Goal: Transaction & Acquisition: Purchase product/service

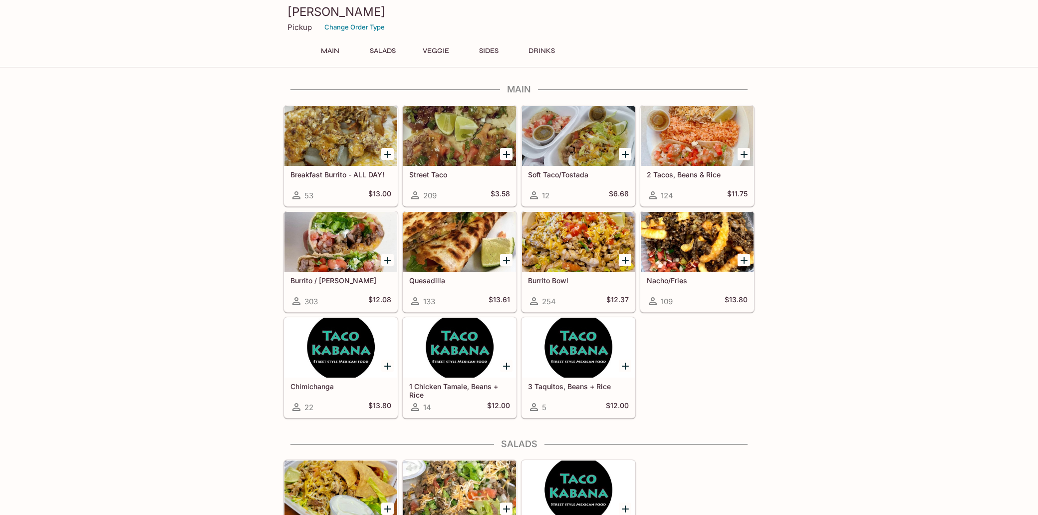
click at [447, 143] on div at bounding box center [459, 136] width 113 height 60
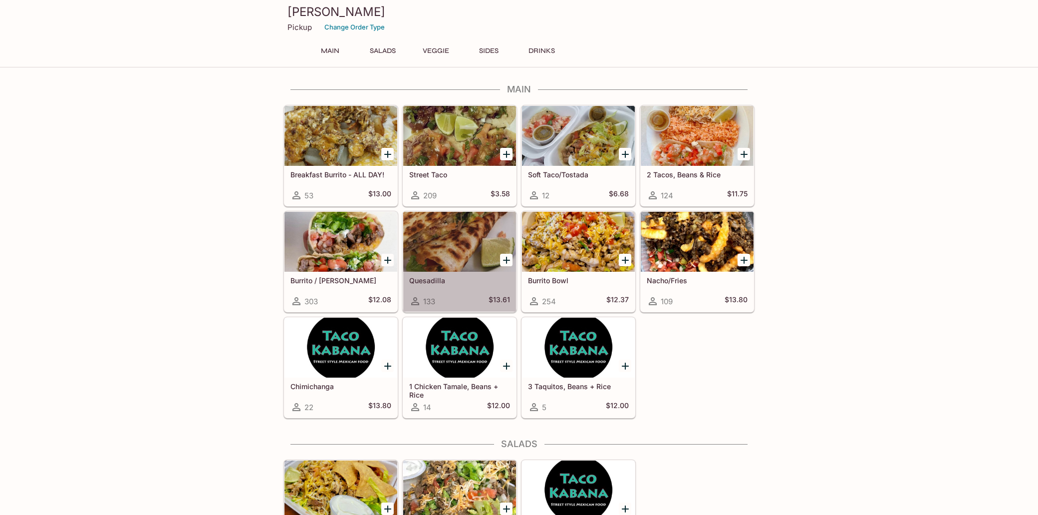
click at [442, 245] on div at bounding box center [459, 242] width 113 height 60
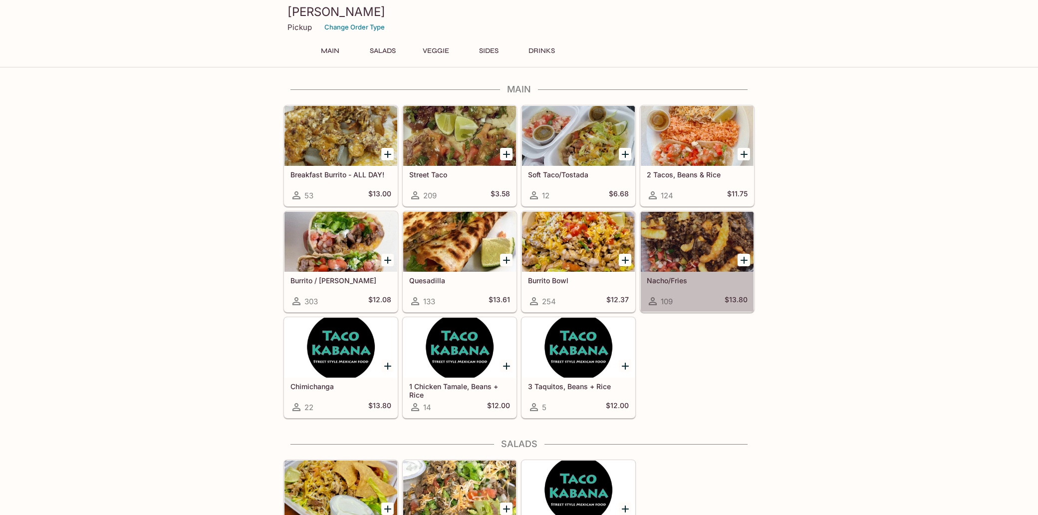
click at [702, 249] on div at bounding box center [697, 242] width 113 height 60
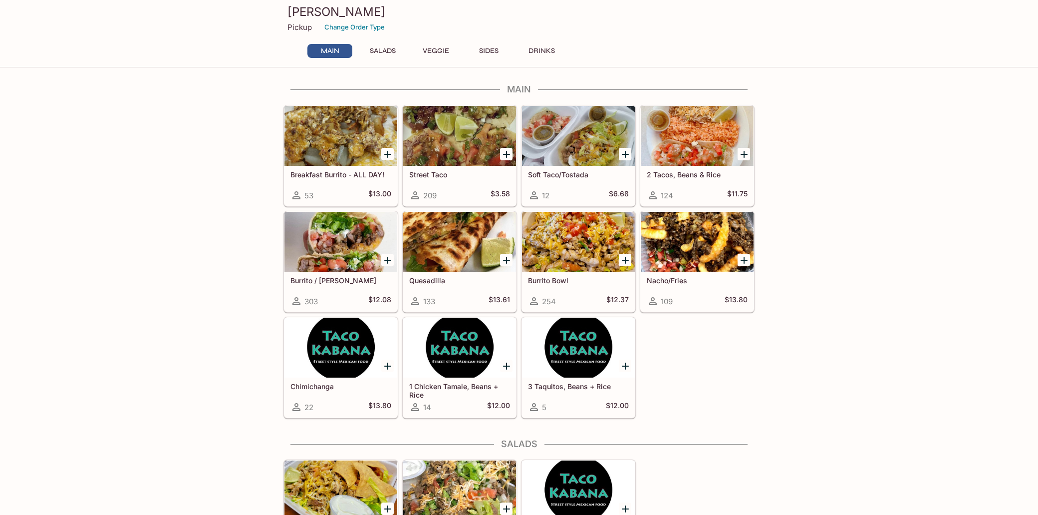
click at [442, 132] on div at bounding box center [459, 136] width 113 height 60
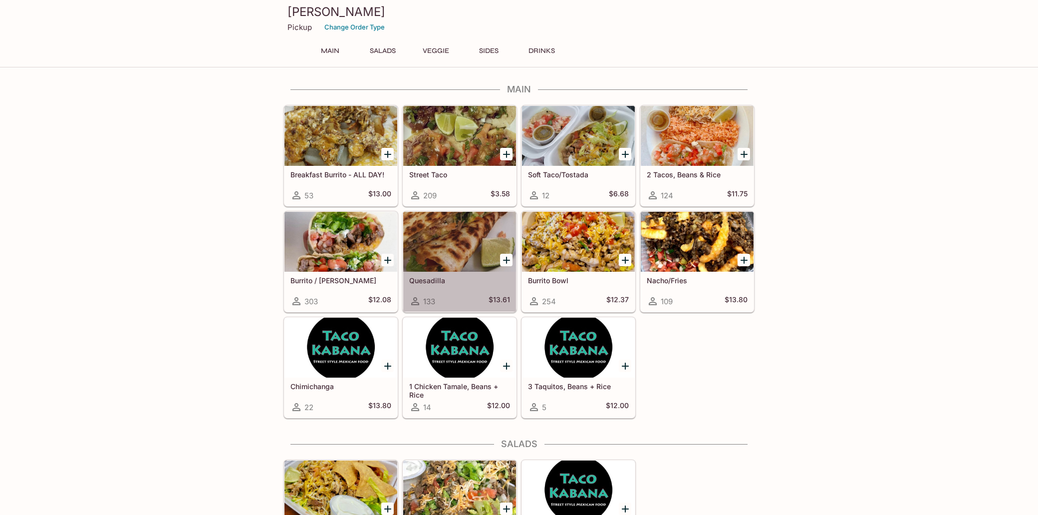
click at [445, 243] on div at bounding box center [459, 242] width 113 height 60
